Goal: Transaction & Acquisition: Purchase product/service

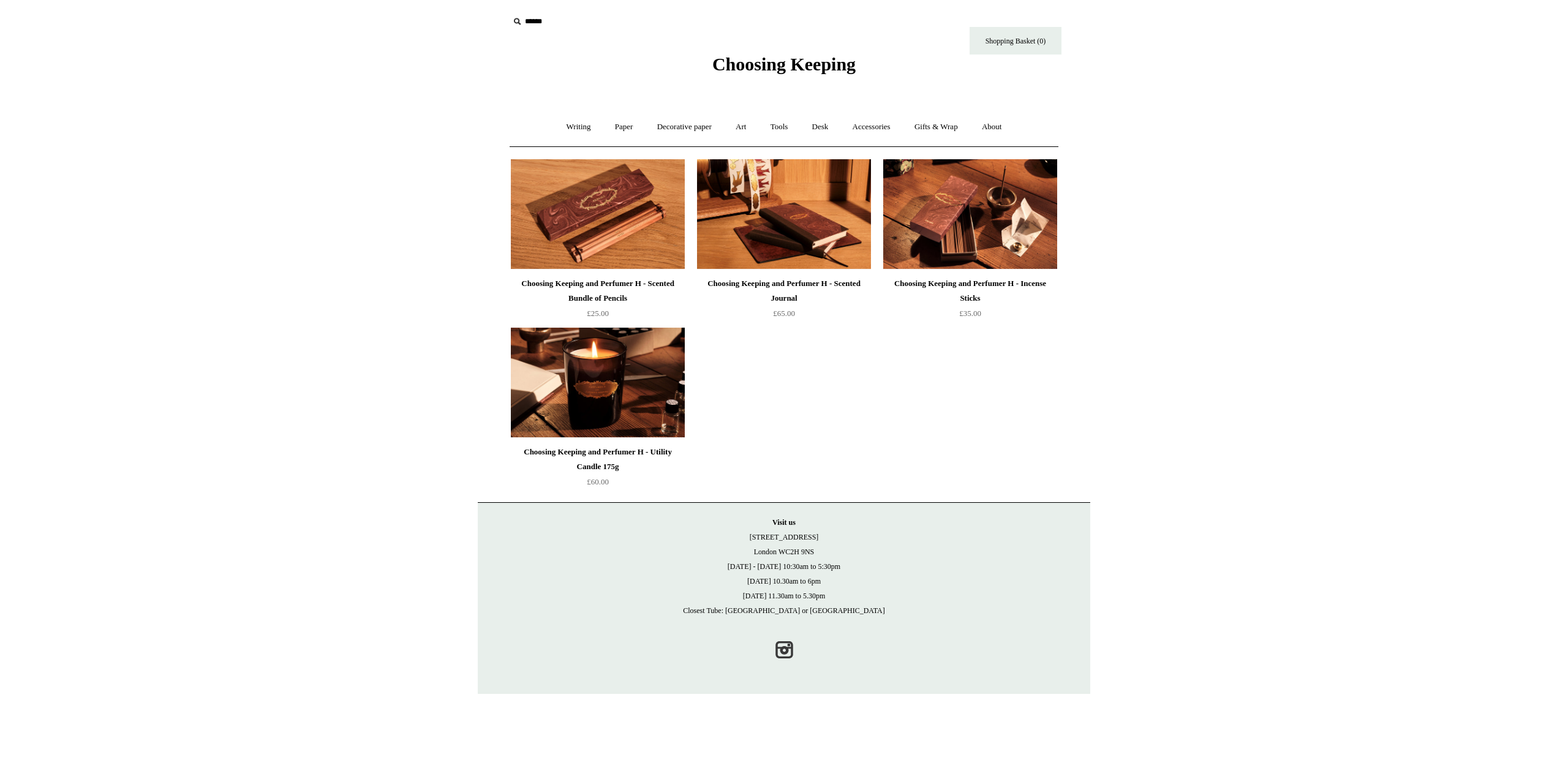
click at [979, 288] on div "Choosing Keeping and Perfumer H - Incense Sticks" at bounding box center [970, 291] width 168 height 29
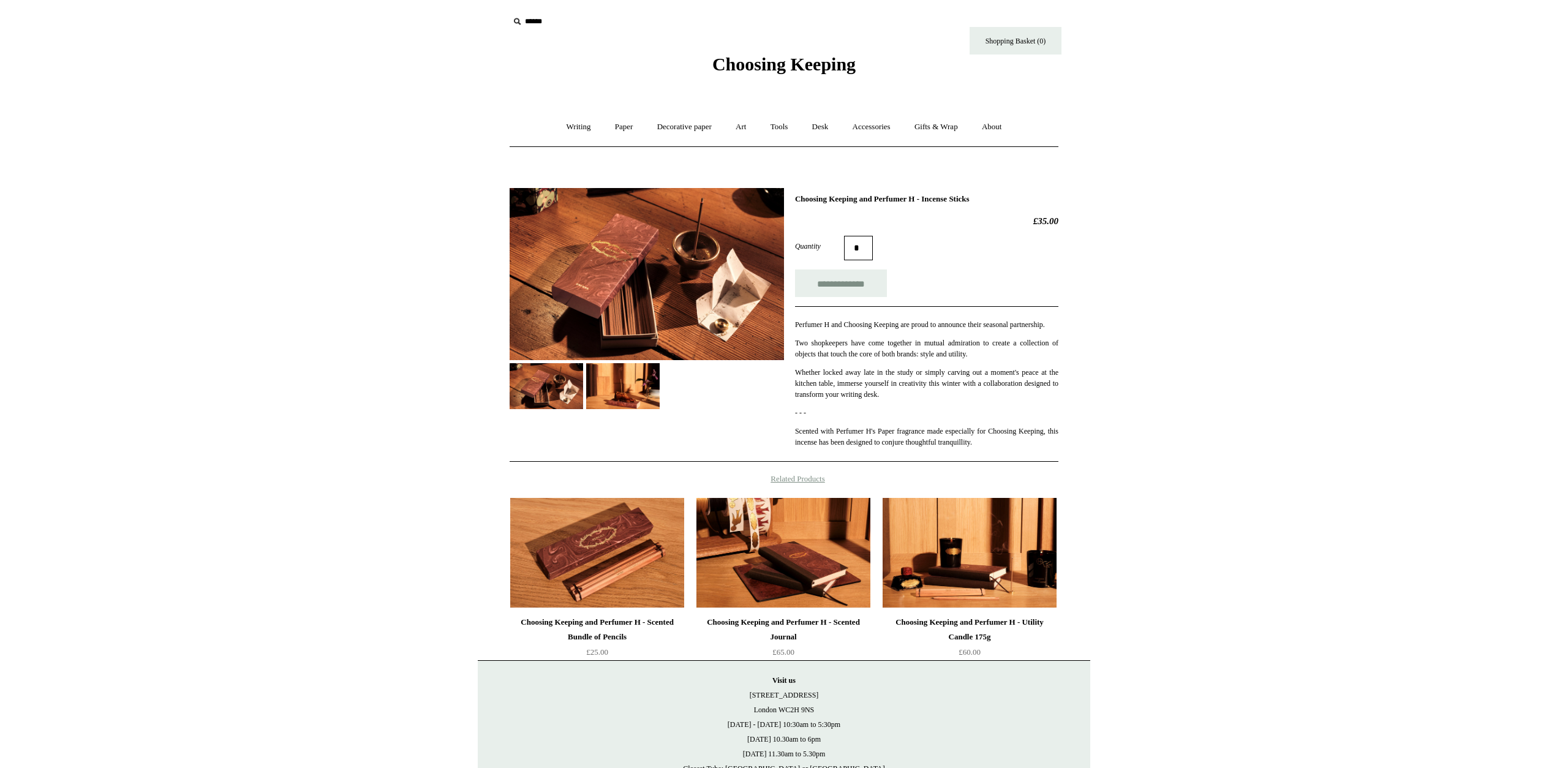
click at [987, 517] on img at bounding box center [969, 553] width 174 height 110
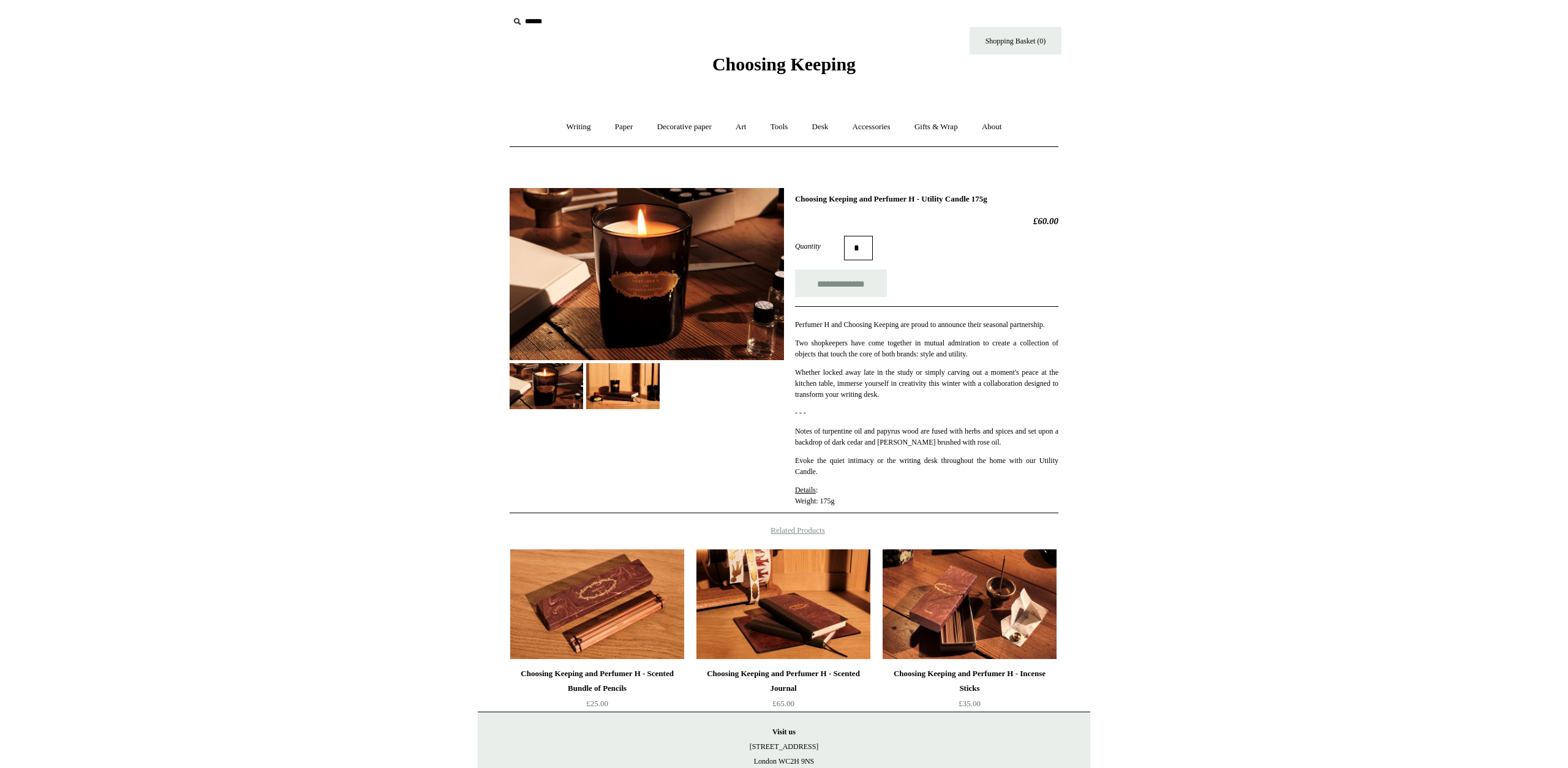
click at [869, 250] on input "*" at bounding box center [858, 248] width 29 height 25
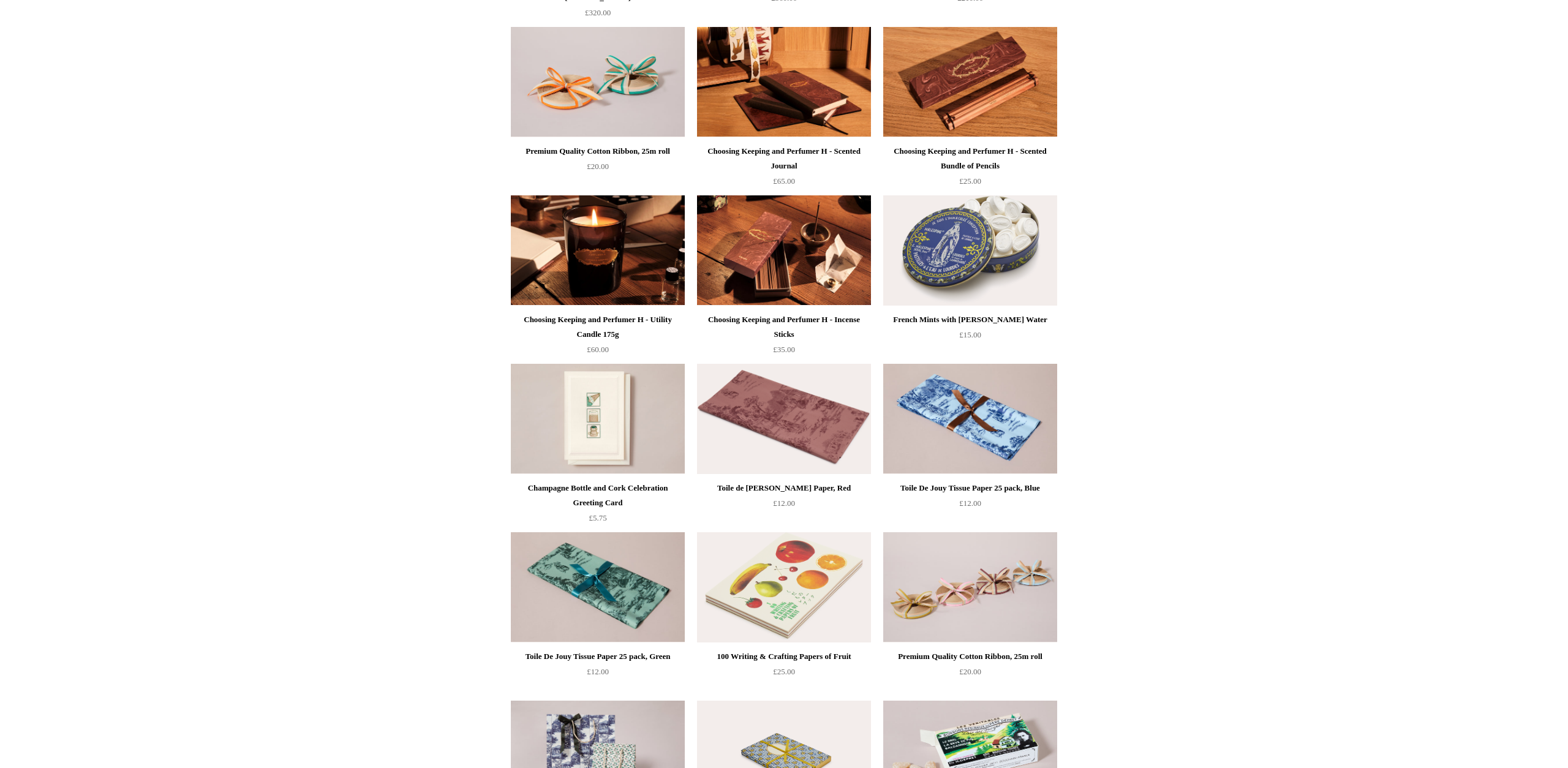
scroll to position [1499, 0]
